Goal: Find specific page/section: Locate a particular part of the current website

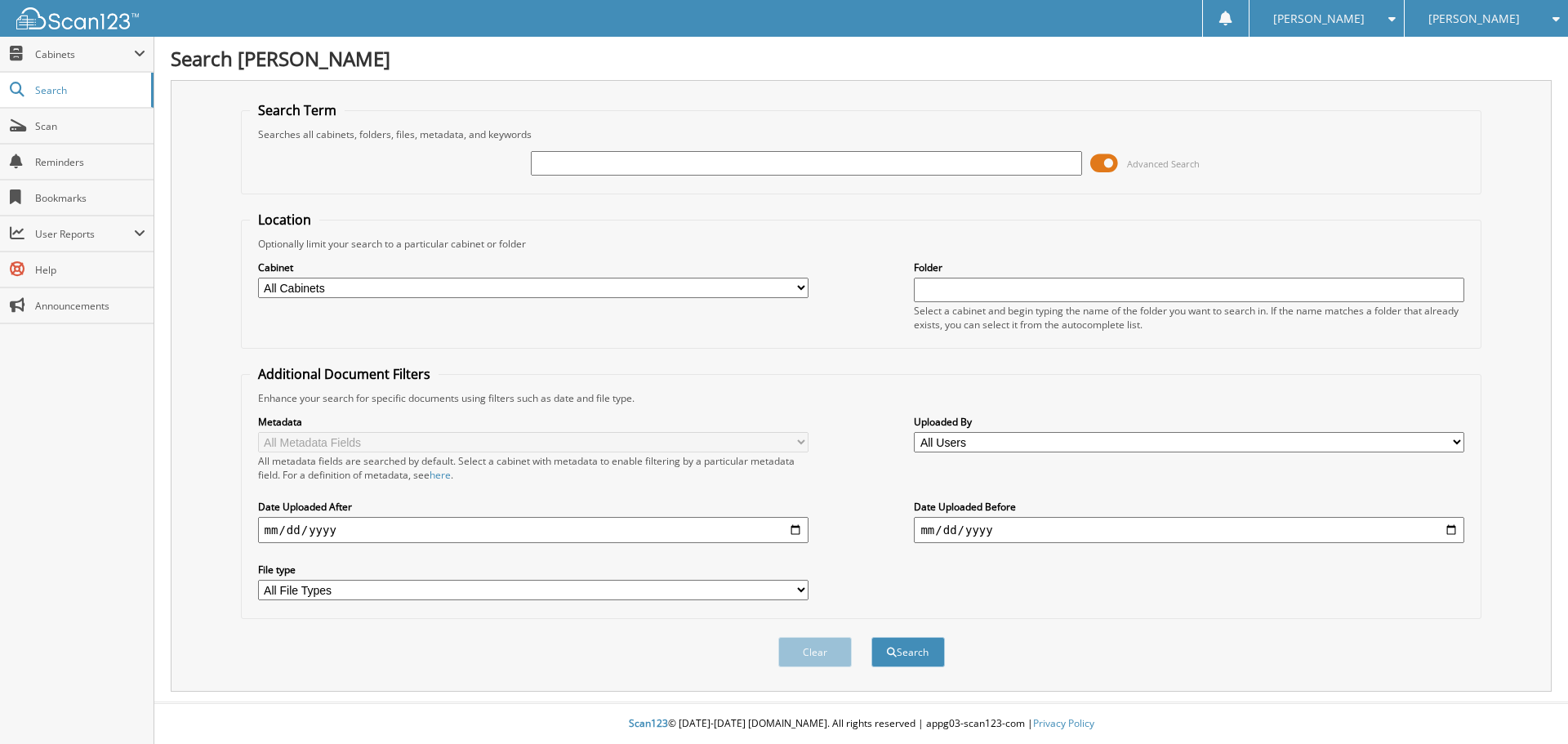
click at [580, 150] on div at bounding box center [806, 163] width 551 height 28
click at [577, 158] on input "text" at bounding box center [806, 163] width 551 height 25
type input "ta3292"
click at [872, 637] on button "Search" at bounding box center [908, 653] width 74 height 30
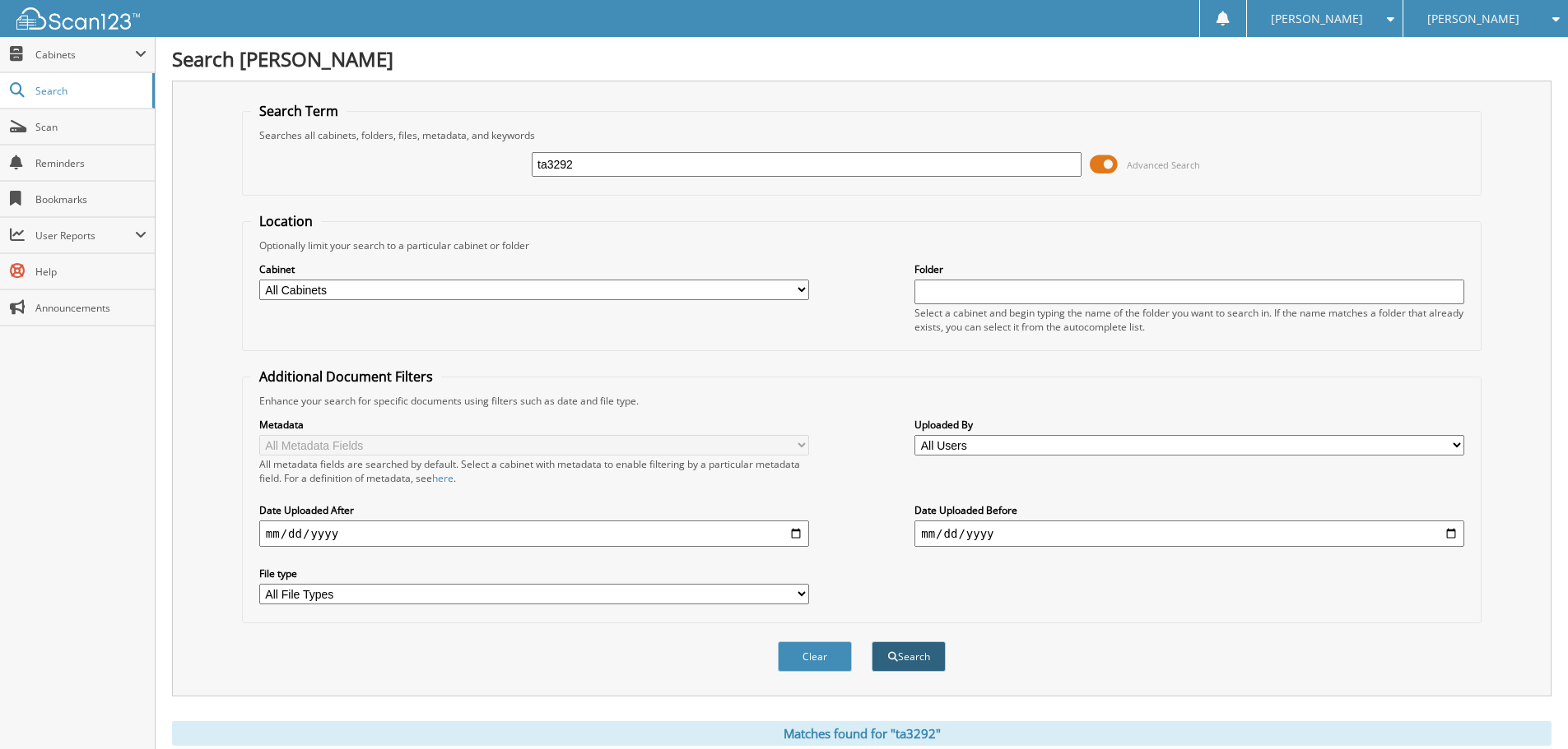
click at [930, 645] on button "Search" at bounding box center [908, 657] width 74 height 31
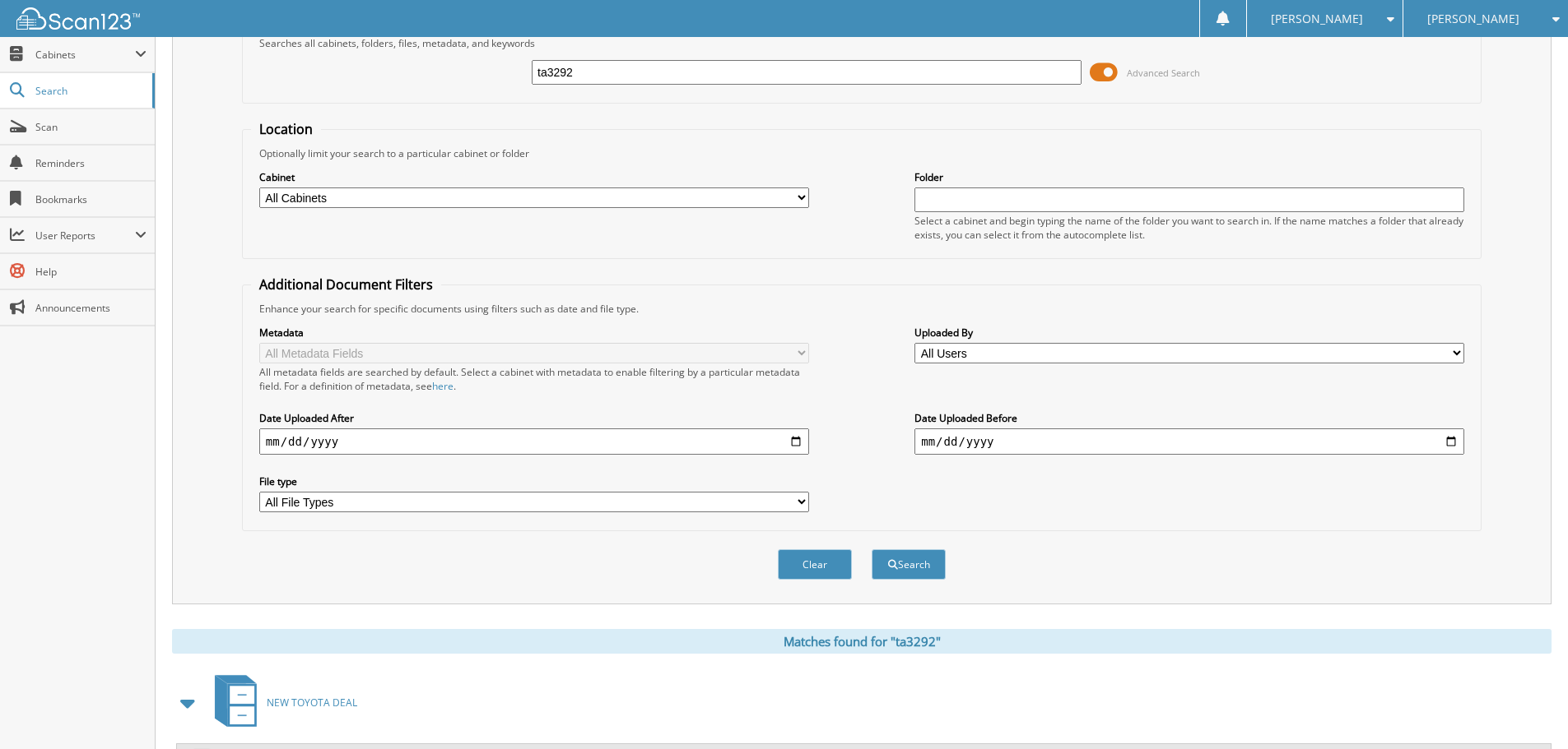
scroll to position [262, 0]
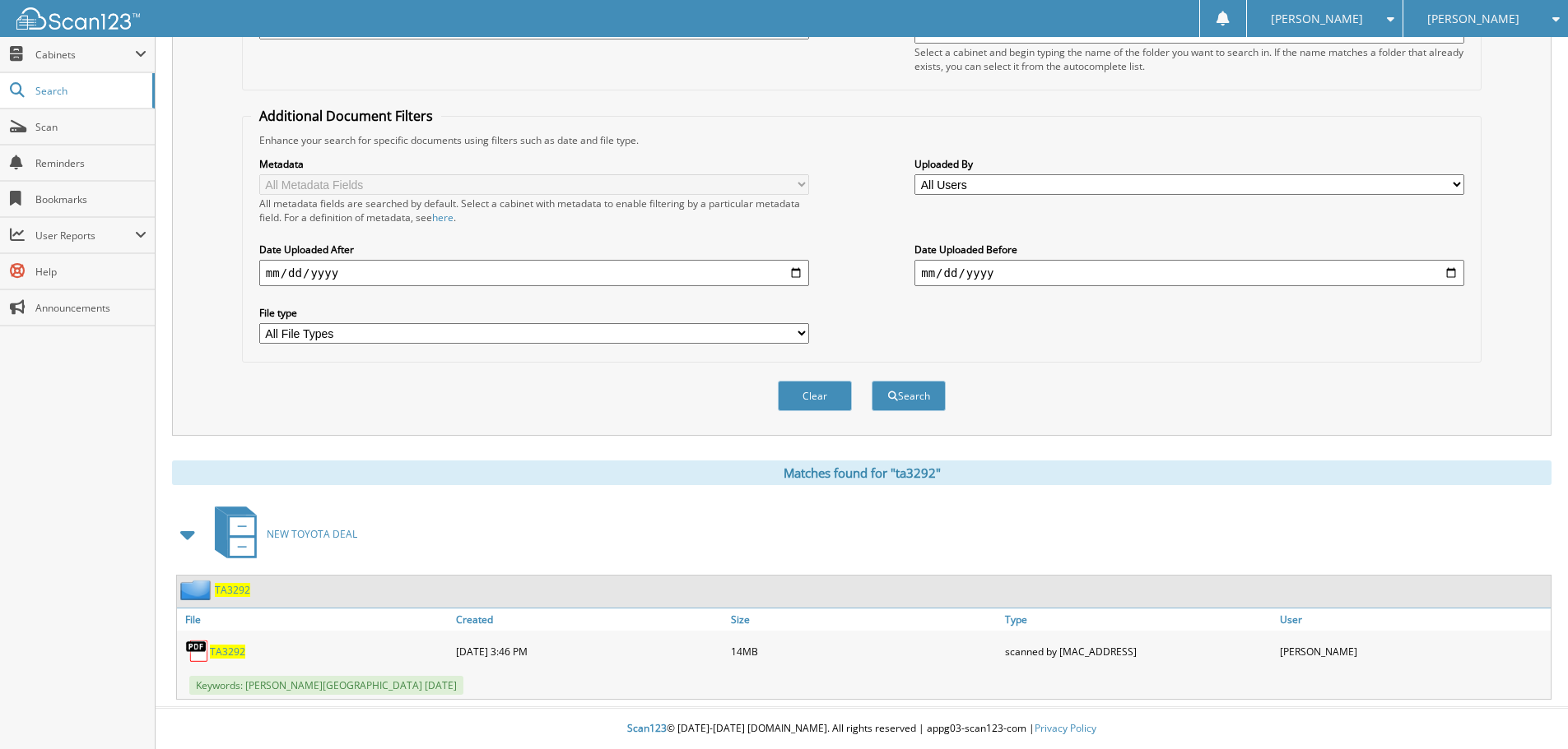
click at [240, 660] on div "TA3292" at bounding box center [315, 651] width 275 height 33
click at [233, 650] on span "TA3292" at bounding box center [228, 652] width 36 height 14
